Goal: Communication & Community: Answer question/provide support

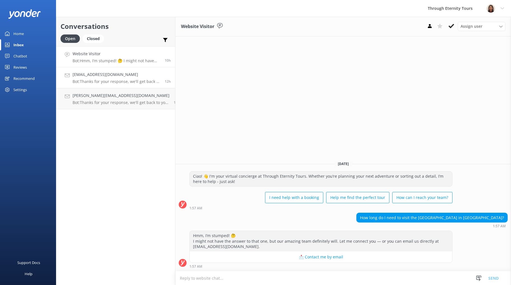
click at [121, 75] on h4 "[EMAIL_ADDRESS][DOMAIN_NAME]" at bounding box center [117, 74] width 88 height 6
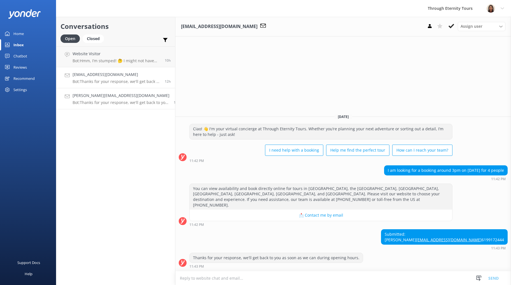
click at [102, 100] on p "Bot: Thanks for your response, we'll get back to you as soon as we can during o…" at bounding box center [121, 102] width 97 height 5
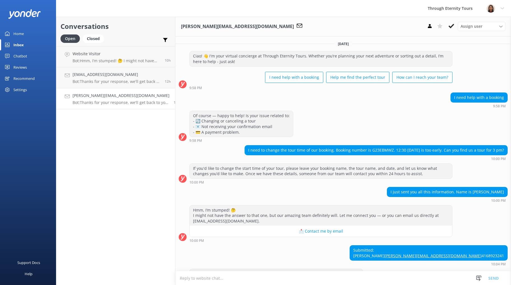
scroll to position [27, 0]
